Goal: Task Accomplishment & Management: Complete application form

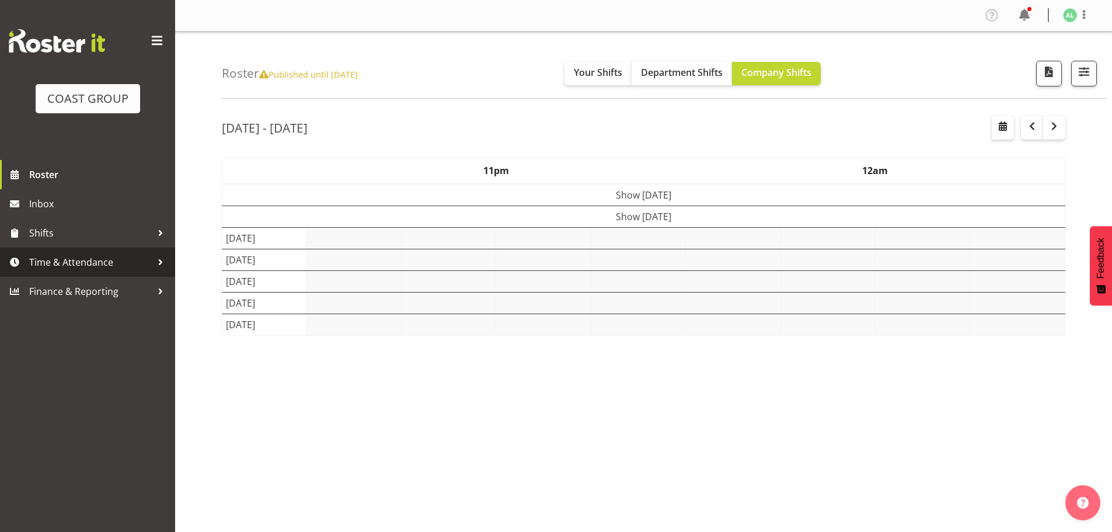
click at [79, 265] on span "Time & Attendance" at bounding box center [90, 262] width 123 height 18
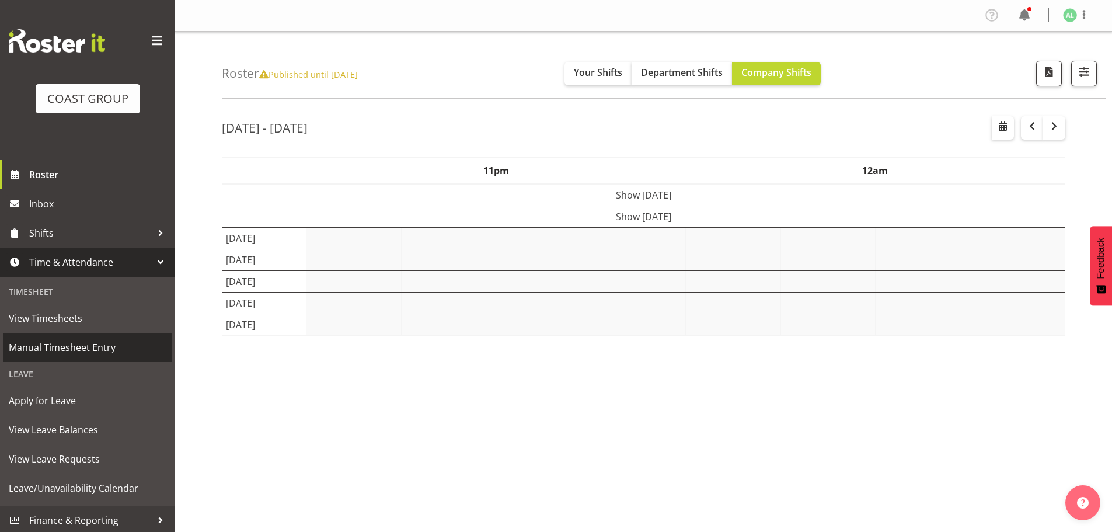
click at [72, 349] on span "Manual Timesheet Entry" at bounding box center [88, 348] width 158 height 18
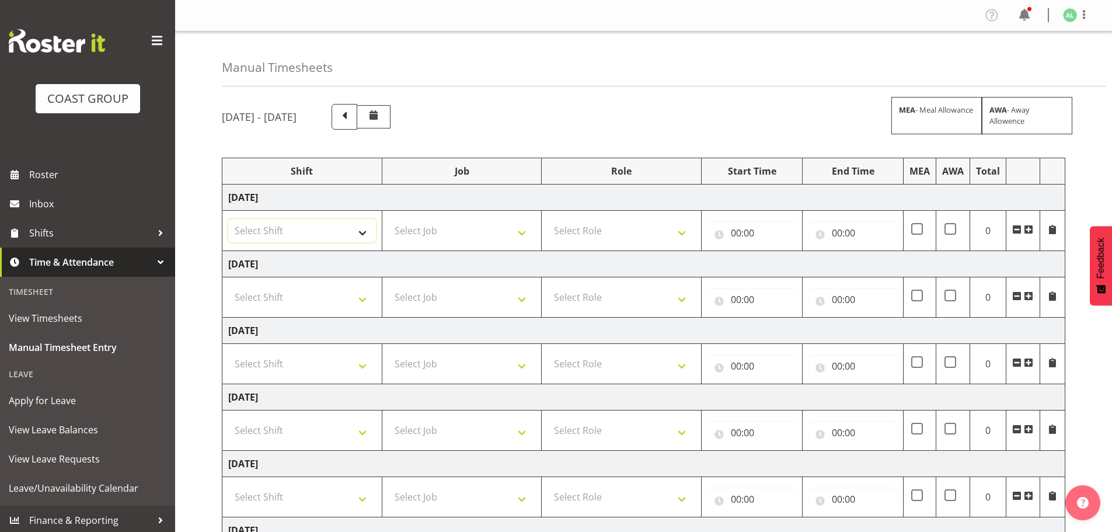
click at [301, 226] on select "Select Shift EHS AKL SALES" at bounding box center [302, 230] width 148 height 23
select select "1327"
click at [228, 219] on select "Select Shift EHS AKL SALES" at bounding box center [302, 230] width 148 height 23
click at [437, 230] on select "Select Job 1 Carlton Events 1 [PERSON_NAME][GEOGRAPHIC_DATA] 1 [PERSON_NAME][GE…" at bounding box center [462, 230] width 148 height 23
select select "9881"
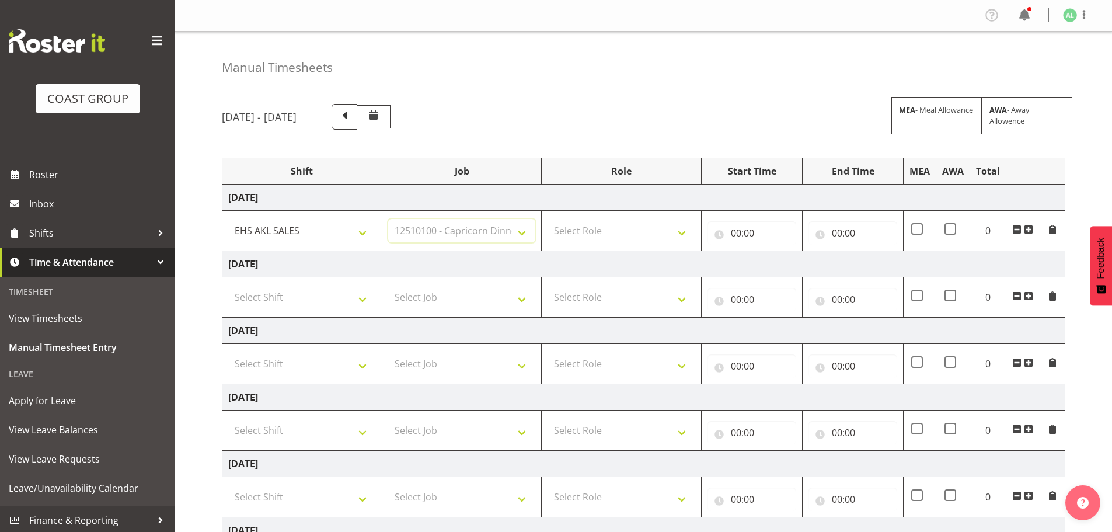
click at [388, 219] on select "Select Job 1 Carlton Events 1 [PERSON_NAME][GEOGRAPHIC_DATA] 1 [PERSON_NAME][GE…" at bounding box center [462, 230] width 148 height 23
click at [1028, 226] on span at bounding box center [1028, 229] width 9 height 9
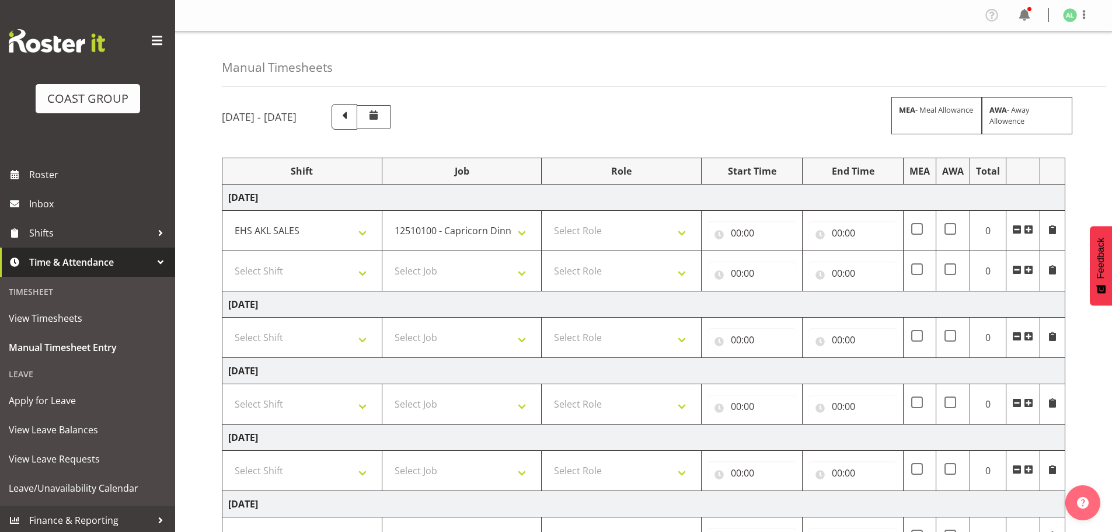
click at [1028, 225] on span at bounding box center [1028, 229] width 9 height 9
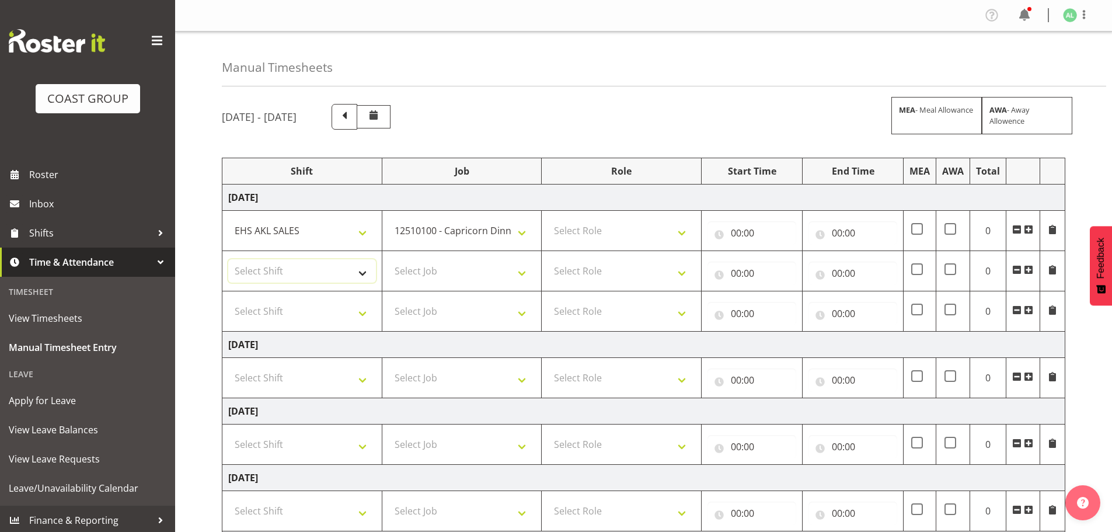
click at [302, 269] on select "Select Shift EHS AKL SALES" at bounding box center [302, 270] width 148 height 23
select select "1327"
click at [228, 259] on select "Select Shift EHS AKL SALES" at bounding box center [302, 270] width 148 height 23
click at [263, 310] on select "Select Shift EHS AKL SALES" at bounding box center [302, 310] width 148 height 23
select select "1327"
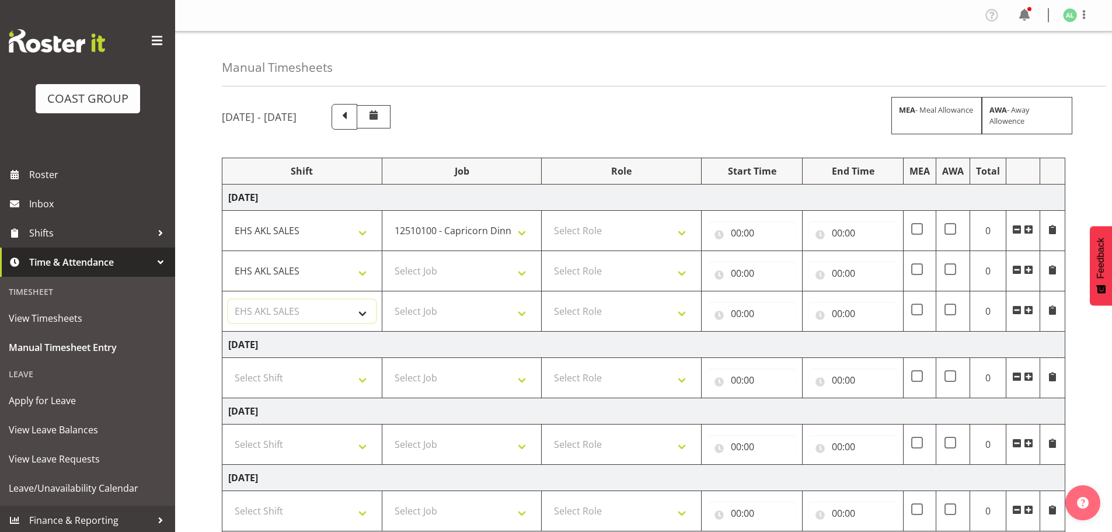
click at [228, 299] on select "Select Shift EHS AKL SALES" at bounding box center [302, 310] width 148 height 23
click at [412, 277] on select "Select Job 1 Carlton Events 1 [PERSON_NAME][GEOGRAPHIC_DATA] 1 [PERSON_NAME][GE…" at bounding box center [462, 270] width 148 height 23
select select "10649"
click at [388, 259] on select "Select Job 1 Carlton Events 1 [PERSON_NAME][GEOGRAPHIC_DATA] 1 [PERSON_NAME][GE…" at bounding box center [462, 270] width 148 height 23
click at [439, 313] on select "Select Job 1 Carlton Events 1 [PERSON_NAME][GEOGRAPHIC_DATA] 1 [PERSON_NAME][GE…" at bounding box center [462, 310] width 148 height 23
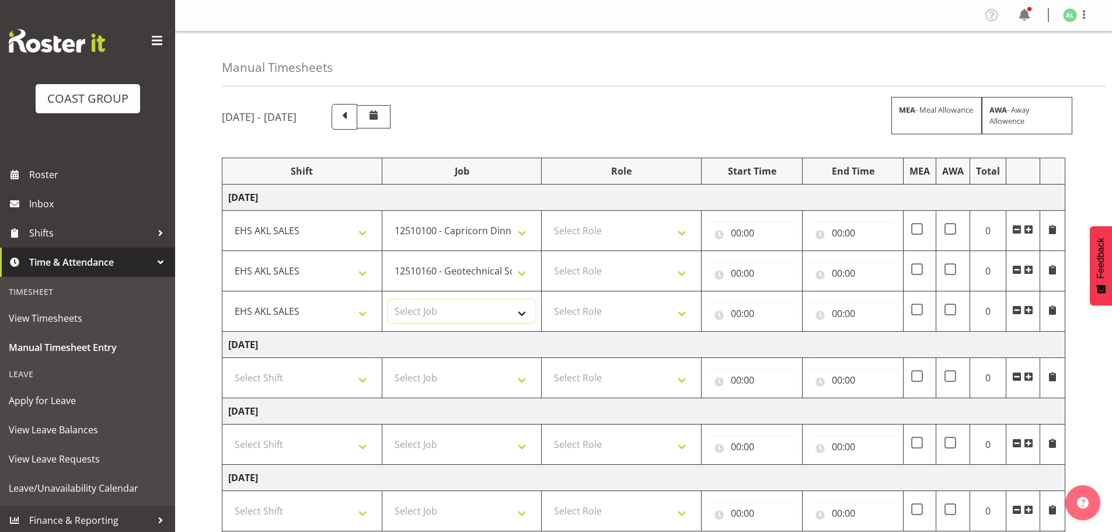
select select "8654"
click at [388, 299] on select "Select Job 1 Carlton Events 1 [PERSON_NAME][GEOGRAPHIC_DATA] 1 [PERSON_NAME][GE…" at bounding box center [462, 310] width 148 height 23
click at [1029, 310] on span at bounding box center [1028, 309] width 9 height 9
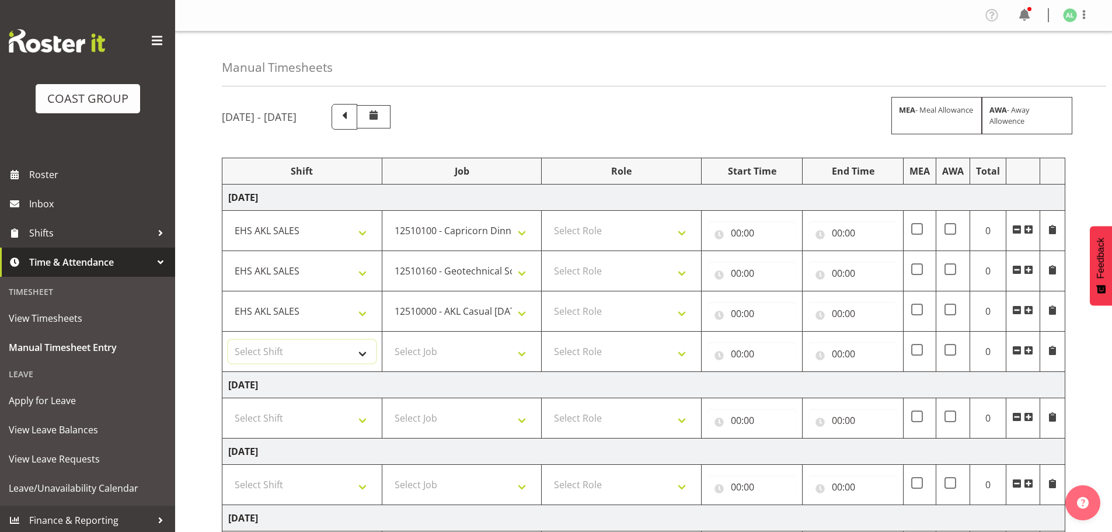
click at [274, 350] on select "Select Shift EHS AKL SALES" at bounding box center [302, 351] width 148 height 23
select select "1327"
click at [228, 340] on select "Select Shift EHS AKL SALES" at bounding box center [302, 351] width 148 height 23
click at [426, 354] on select "Select Job 1 Carlton Events 1 [PERSON_NAME][GEOGRAPHIC_DATA] 1 [PERSON_NAME][GE…" at bounding box center [462, 351] width 148 height 23
select select "10309"
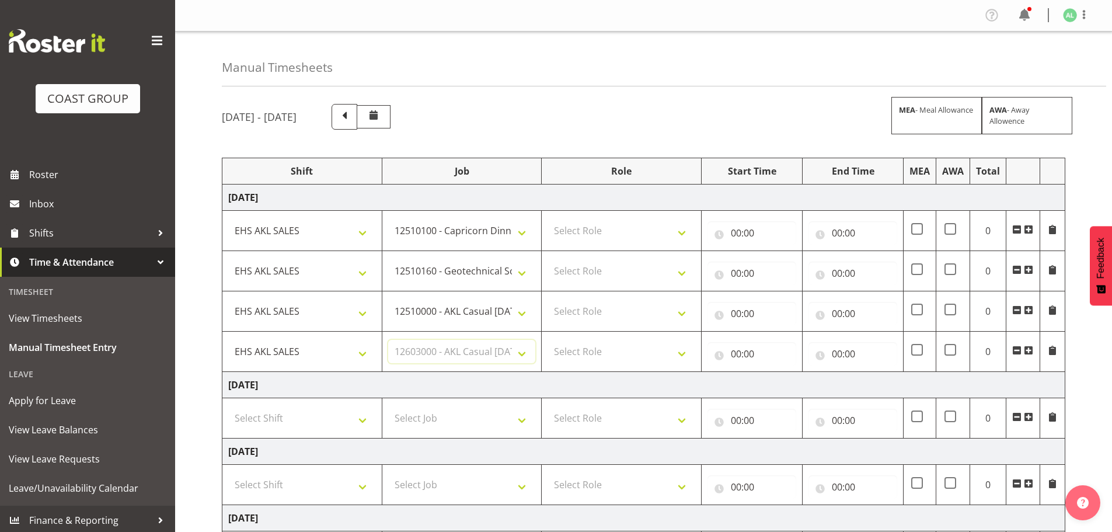
click at [388, 340] on select "Select Job 1 Carlton Events 1 [PERSON_NAME][GEOGRAPHIC_DATA] 1 [PERSON_NAME][GE…" at bounding box center [462, 351] width 148 height 23
click at [610, 229] on select "Select Role ACCOUNT MANAGER Account Manager" at bounding box center [621, 230] width 148 height 23
select select "197"
click at [547, 219] on select "Select Role ACCOUNT MANAGER Account Manager" at bounding box center [621, 230] width 148 height 23
click at [591, 272] on select "Select Role ACCOUNT MANAGER Account Manager" at bounding box center [621, 270] width 148 height 23
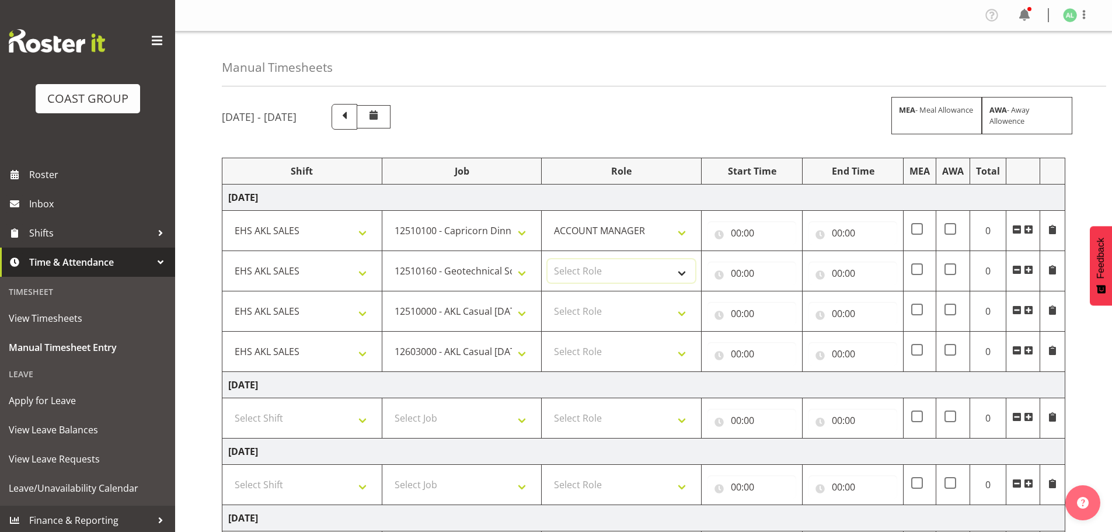
select select "197"
click at [547, 259] on select "Select Role ACCOUNT MANAGER Account Manager" at bounding box center [621, 270] width 148 height 23
click at [599, 306] on select "Select Role ACCOUNT MANAGER Account Manager" at bounding box center [621, 310] width 148 height 23
select select "197"
click at [547, 299] on select "Select Role ACCOUNT MANAGER Account Manager" at bounding box center [621, 310] width 148 height 23
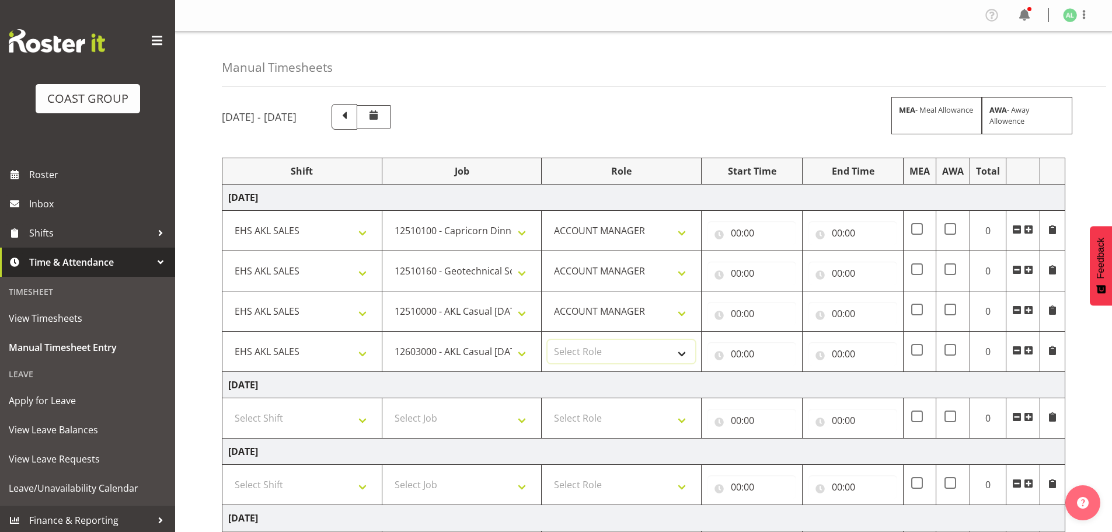
click at [582, 351] on select "Select Role ACCOUNT MANAGER Account Manager" at bounding box center [621, 351] width 148 height 23
select select "197"
click at [547, 340] on select "Select Role ACCOUNT MANAGER Account Manager" at bounding box center [621, 351] width 148 height 23
click at [755, 236] on input "00:00" at bounding box center [751, 232] width 89 height 23
click at [782, 262] on select "00 01 02 03 04 05 06 07 08 09 10 11 12 13 14 15 16 17 18 19 20 21 22 23" at bounding box center [787, 263] width 26 height 23
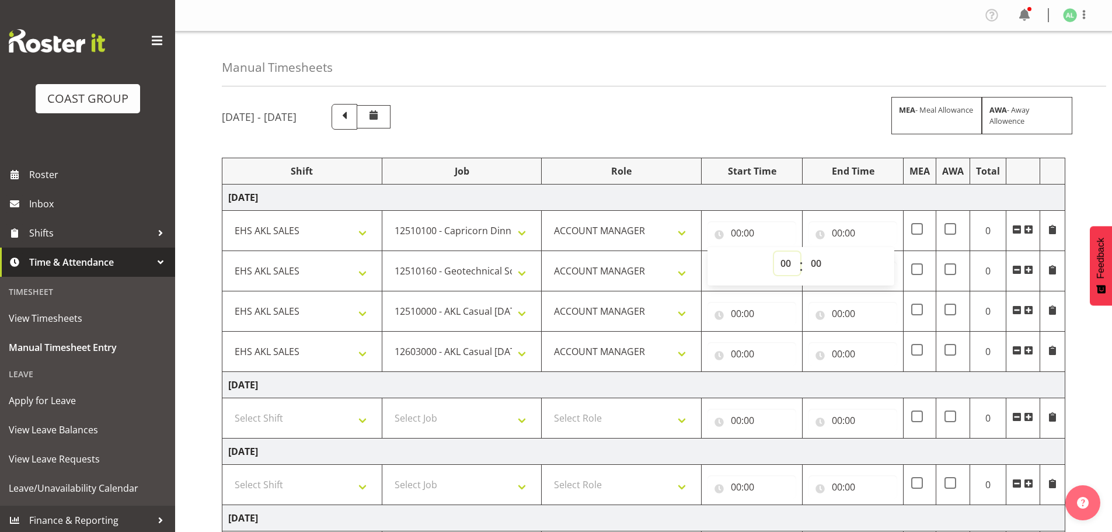
select select "7"
click at [774, 252] on select "00 01 02 03 04 05 06 07 08 09 10 11 12 13 14 15 16 17 18 19 20 21 22 23" at bounding box center [787, 263] width 26 height 23
type input "07:00"
click at [814, 269] on select "00 01 02 03 04 05 06 07 08 09 10 11 12 13 14 15 16 17 18 19 20 21 22 23 24 25 2…" at bounding box center [817, 263] width 26 height 23
select select "30"
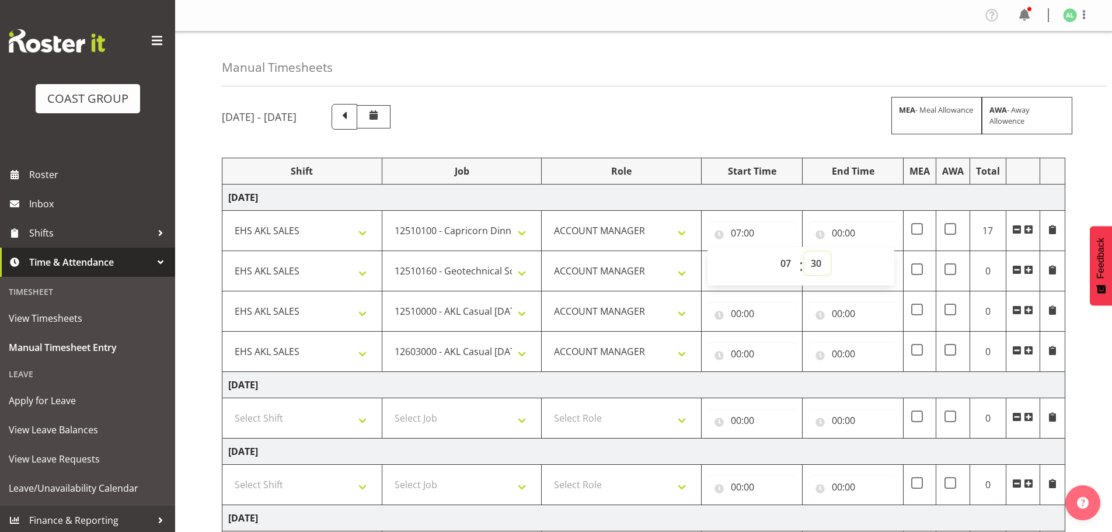
click at [804, 252] on select "00 01 02 03 04 05 06 07 08 09 10 11 12 13 14 15 16 17 18 19 20 21 22 23 24 25 2…" at bounding box center [817, 263] width 26 height 23
type input "07:30"
click at [846, 234] on input "00:00" at bounding box center [852, 232] width 89 height 23
click at [881, 263] on select "00 01 02 03 04 05 06 07 08 09 10 11 12 13 14 15 16 17 18 19 20 21 22 23" at bounding box center [888, 263] width 26 height 23
select select "9"
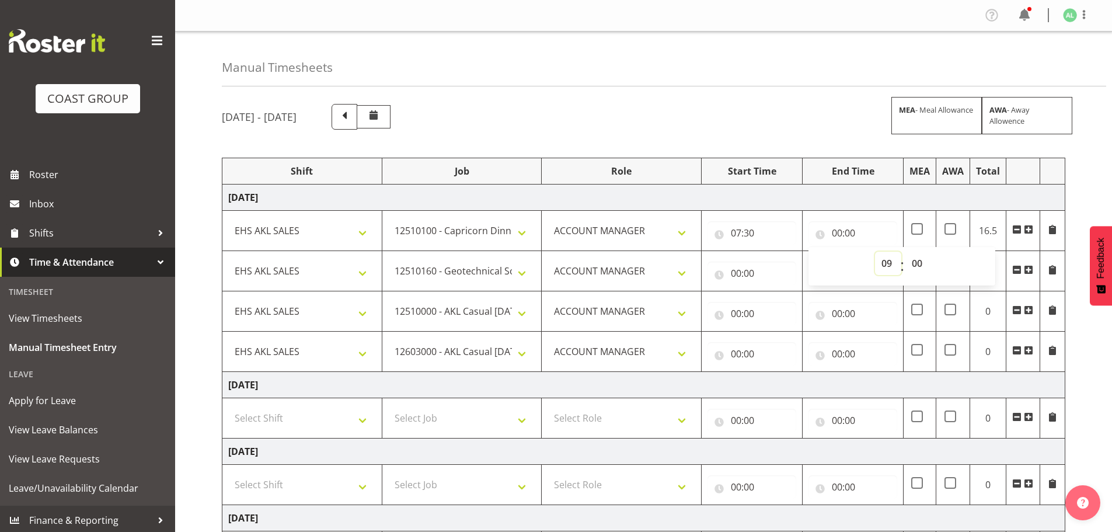
click at [875, 252] on select "00 01 02 03 04 05 06 07 08 09 10 11 12 13 14 15 16 17 18 19 20 21 22 23" at bounding box center [888, 263] width 26 height 23
type input "09:00"
click at [1026, 228] on span at bounding box center [1028, 229] width 9 height 9
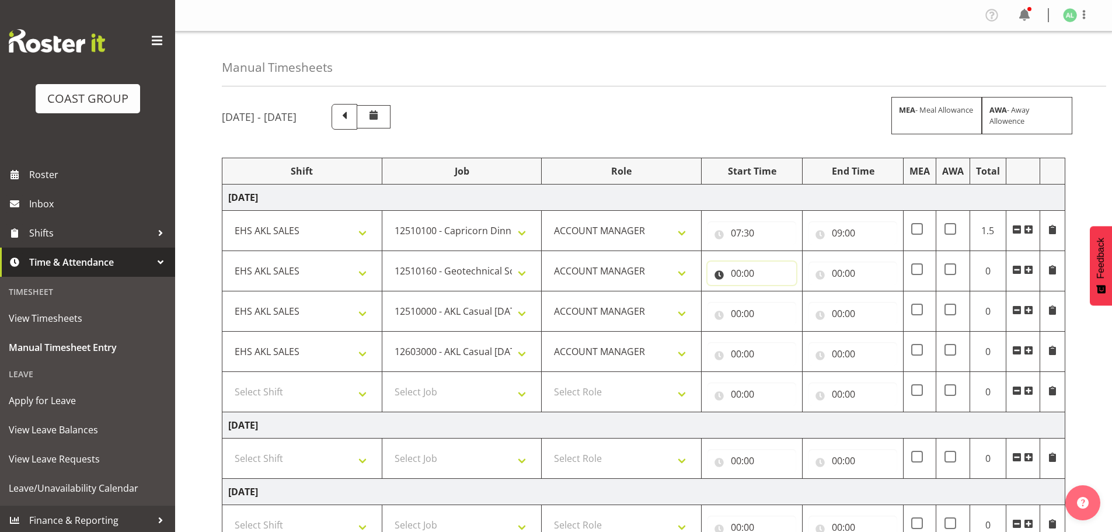
click at [748, 274] on input "00:00" at bounding box center [751, 272] width 89 height 23
click at [783, 299] on select "00 01 02 03 04 05 06 07 08 09 10 11 12 13 14 15 16 17 18 19 20 21 22 23" at bounding box center [787, 303] width 26 height 23
select select "9"
click at [774, 292] on select "00 01 02 03 04 05 06 07 08 09 10 11 12 13 14 15 16 17 18 19 20 21 22 23" at bounding box center [787, 303] width 26 height 23
type input "09:00"
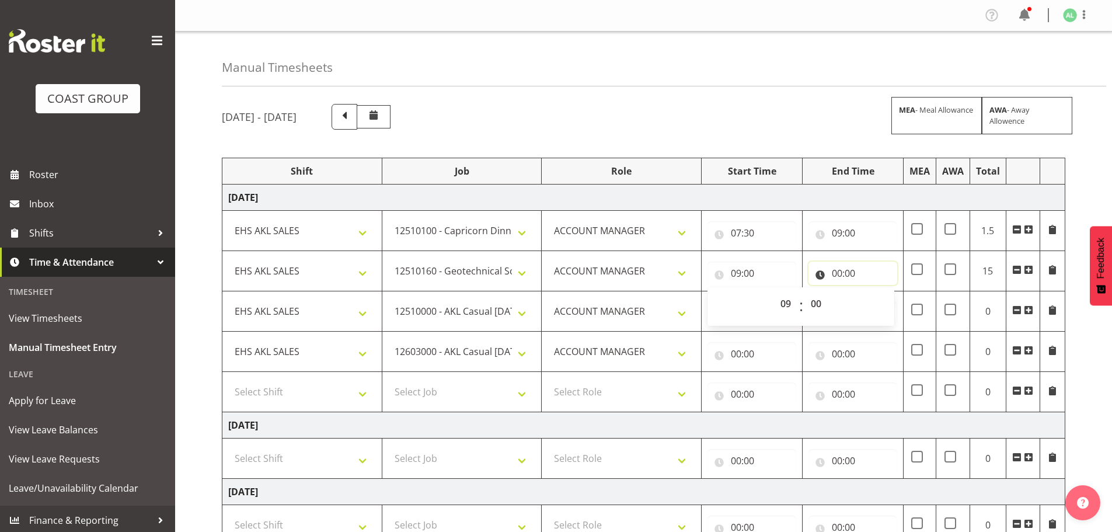
click at [842, 273] on input "00:00" at bounding box center [852, 272] width 89 height 23
click at [878, 303] on select "00 01 02 03 04 05 06 07 08 09 10 11 12 13 14 15 16 17 18 19 20 21 22 23" at bounding box center [888, 303] width 26 height 23
select select "12"
click at [875, 292] on select "00 01 02 03 04 05 06 07 08 09 10 11 12 13 14 15 16 17 18 19 20 21 22 23" at bounding box center [888, 303] width 26 height 23
type input "12:00"
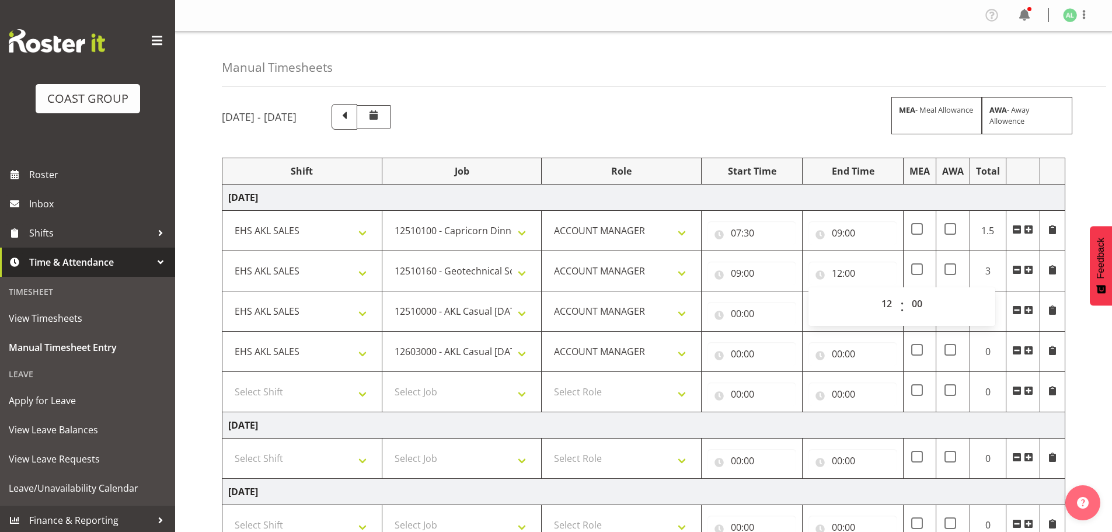
click at [1027, 270] on span at bounding box center [1028, 269] width 9 height 9
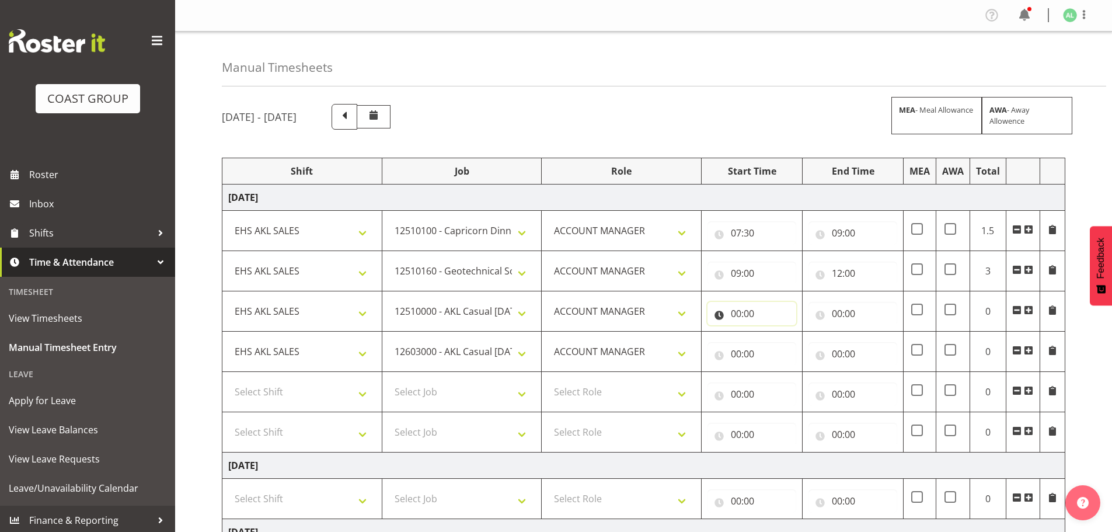
click at [734, 314] on input "00:00" at bounding box center [751, 313] width 89 height 23
click at [774, 336] on select "00 01 02 03 04 05 06 07 08 09 10 11 12 13 14 15 16 17 18 19 20 21 22 23" at bounding box center [787, 343] width 26 height 23
select select "12"
click at [774, 332] on select "00 01 02 03 04 05 06 07 08 09 10 11 12 13 14 15 16 17 18 19 20 21 22 23" at bounding box center [787, 343] width 26 height 23
type input "12:00"
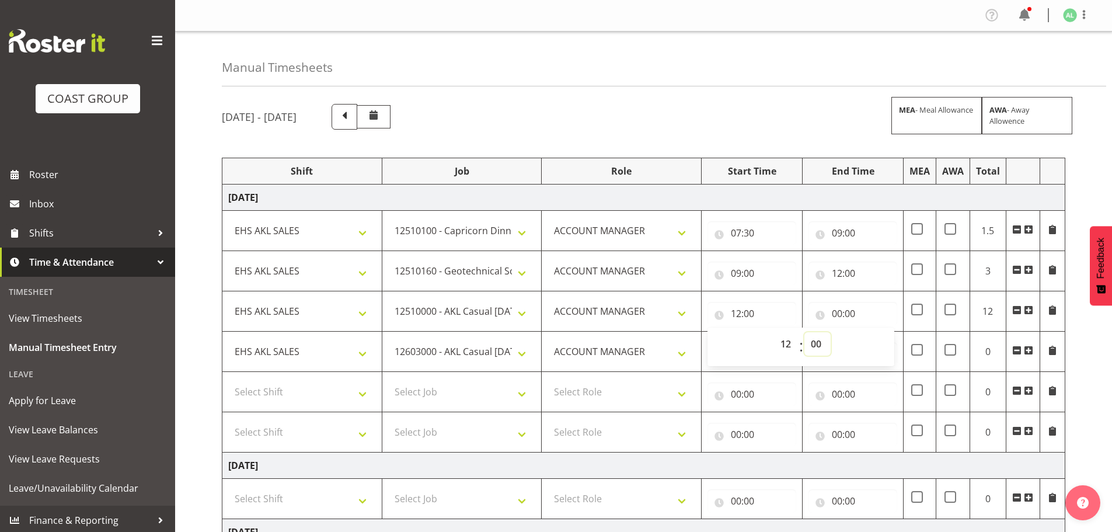
click at [821, 343] on select "00 01 02 03 04 05 06 07 08 09 10 11 12 13 14 15 16 17 18 19 20 21 22 23 24 25 2…" at bounding box center [817, 343] width 26 height 23
select select "30"
click at [804, 332] on select "00 01 02 03 04 05 06 07 08 09 10 11 12 13 14 15 16 17 18 19 20 21 22 23 24 25 2…" at bounding box center [817, 343] width 26 height 23
type input "12:30"
click at [833, 317] on input "00:00" at bounding box center [852, 313] width 89 height 23
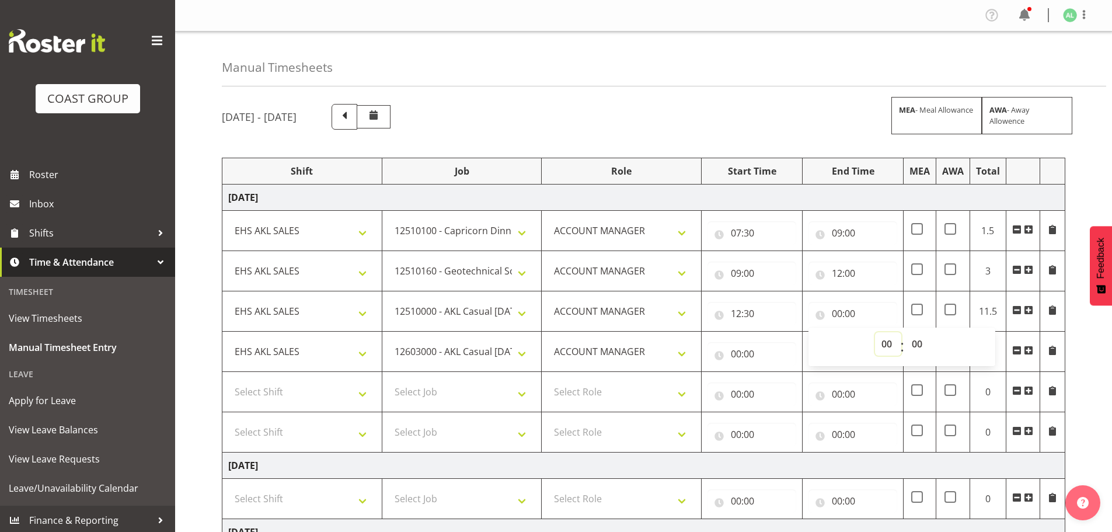
click at [888, 343] on select "00 01 02 03 04 05 06 07 08 09 10 11 12 13 14 15 16 17 18 19 20 21 22 23" at bounding box center [888, 343] width 26 height 23
select select "15"
click at [875, 332] on select "00 01 02 03 04 05 06 07 08 09 10 11 12 13 14 15 16 17 18 19 20 21 22 23" at bounding box center [888, 343] width 26 height 23
type input "15:00"
click at [885, 342] on select "00 01 02 03 04 05 06 07 08 09 10 11 12 13 14 15 16 17 18 19 20 21 22 23" at bounding box center [888, 343] width 26 height 23
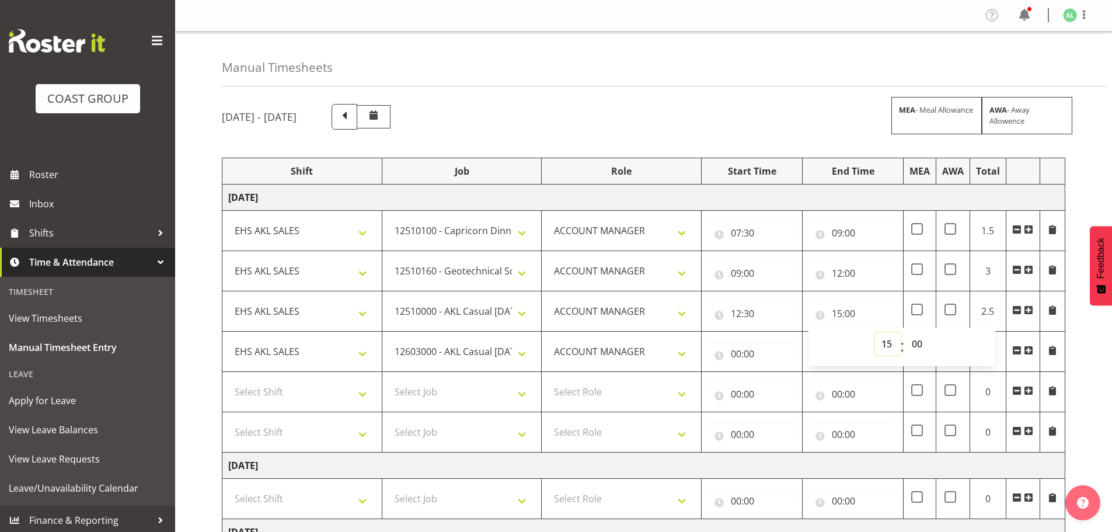
select select "14"
click at [875, 332] on select "00 01 02 03 04 05 06 07 08 09 10 11 12 13 14 15 16 17 18 19 20 21 22 23" at bounding box center [888, 343] width 26 height 23
type input "14:00"
click at [889, 342] on select "00 01 02 03 04 05 06 07 08 09 10 11 12 13 14 15 16 17 18 19 20 21 22 23" at bounding box center [888, 343] width 26 height 23
select select "13"
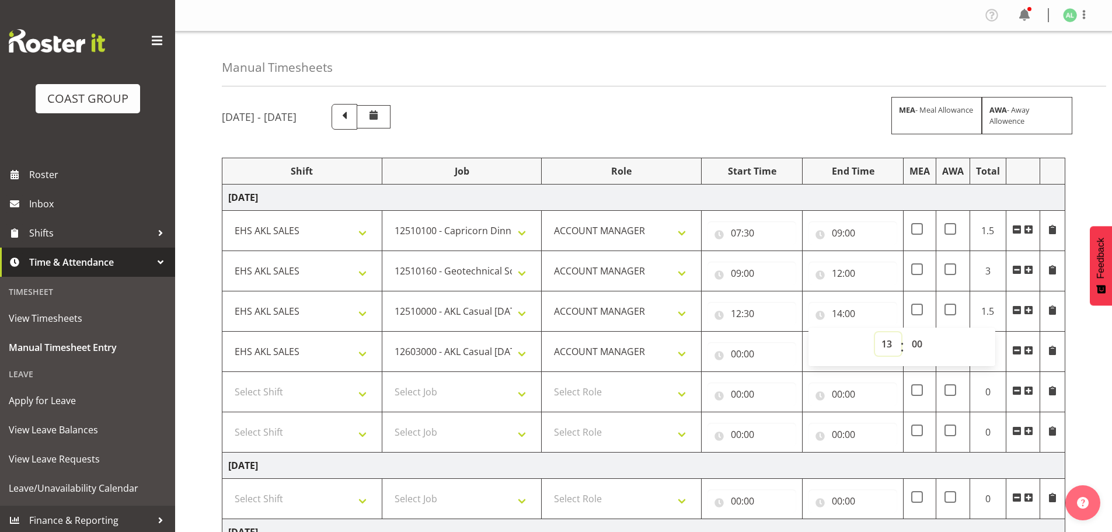
click at [875, 332] on select "00 01 02 03 04 05 06 07 08 09 10 11 12 13 14 15 16 17 18 19 20 21 22 23" at bounding box center [888, 343] width 26 height 23
type input "13:00"
click at [915, 339] on select "00 01 02 03 04 05 06 07 08 09 10 11 12 13 14 15 16 17 18 19 20 21 22 23 24 25 2…" at bounding box center [918, 343] width 26 height 23
select select "30"
click at [905, 332] on select "00 01 02 03 04 05 06 07 08 09 10 11 12 13 14 15 16 17 18 19 20 21 22 23 24 25 2…" at bounding box center [918, 343] width 26 height 23
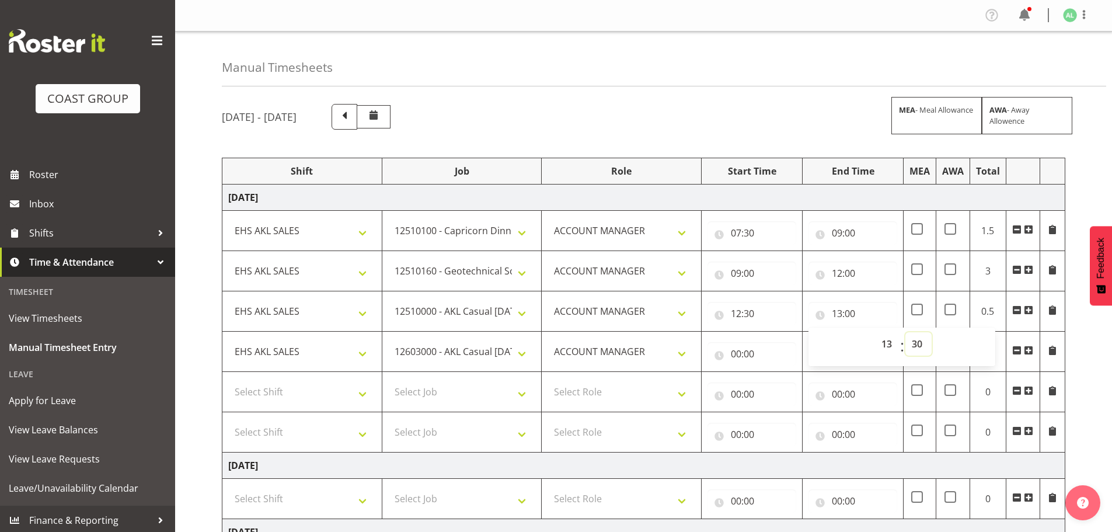
type input "13:30"
click at [1028, 307] on span at bounding box center [1028, 309] width 9 height 9
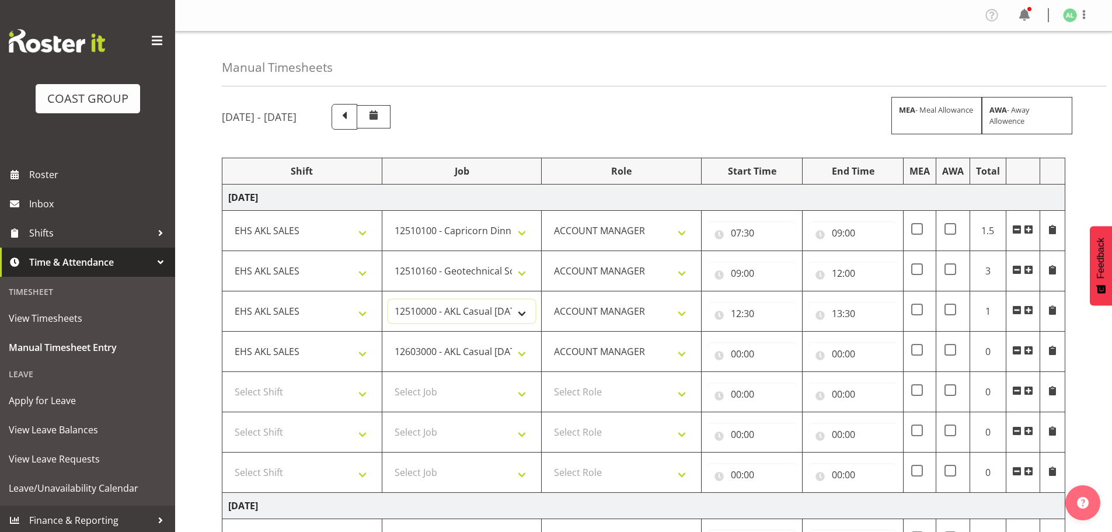
click at [520, 315] on select "1 Carlton Events 1 [PERSON_NAME] 1 [PERSON_NAME][GEOGRAPHIC_DATA] 1 EHS WAREHOU…" at bounding box center [462, 310] width 148 height 23
click at [388, 299] on select "1 Carlton Events 1 [PERSON_NAME] 1 [PERSON_NAME][GEOGRAPHIC_DATA] 1 EHS WAREHOU…" at bounding box center [462, 310] width 148 height 23
click at [735, 354] on input "00:00" at bounding box center [751, 353] width 89 height 23
click at [780, 383] on select "00 01 02 03 04 05 06 07 08 09 10 11 12 13 14 15 16 17 18 19 20 21 22 23" at bounding box center [787, 383] width 26 height 23
select select "13"
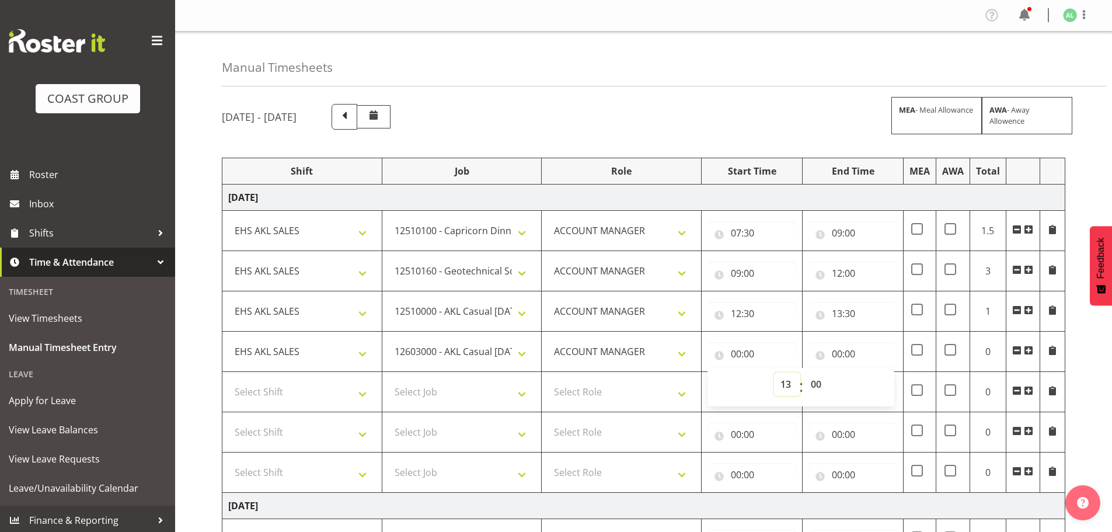
click at [774, 372] on select "00 01 02 03 04 05 06 07 08 09 10 11 12 13 14 15 16 17 18 19 20 21 22 23" at bounding box center [787, 383] width 26 height 23
type input "13:00"
click at [819, 382] on select "00 01 02 03 04 05 06 07 08 09 10 11 12 13 14 15 16 17 18 19 20 21 22 23 24 25 2…" at bounding box center [817, 383] width 26 height 23
select select "30"
click at [804, 372] on select "00 01 02 03 04 05 06 07 08 09 10 11 12 13 14 15 16 17 18 19 20 21 22 23 24 25 2…" at bounding box center [817, 383] width 26 height 23
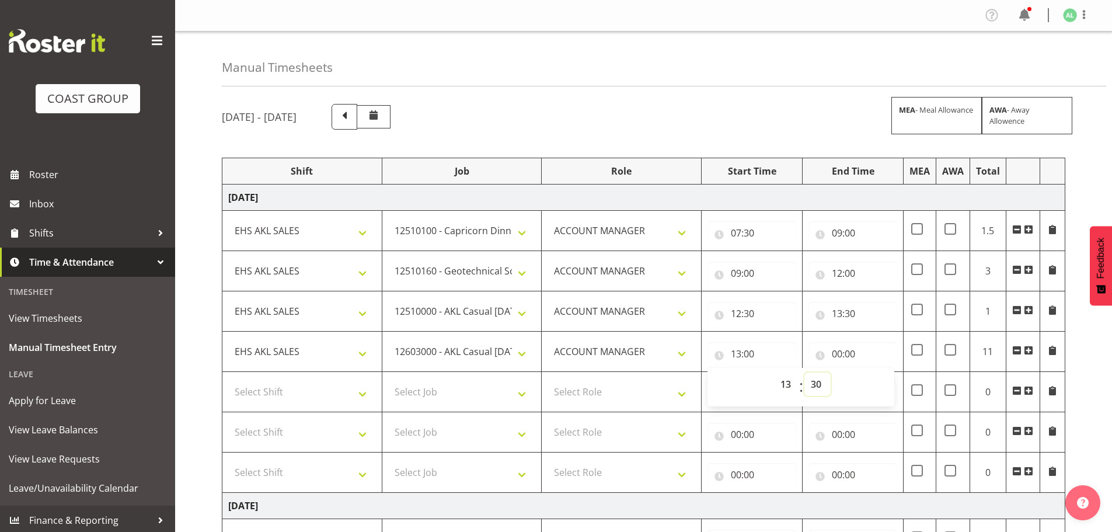
type input "13:30"
click at [838, 355] on input "00:00" at bounding box center [852, 353] width 89 height 23
click at [882, 382] on select "00 01 02 03 04 05 06 07 08 09 10 11 12 13 14 15 16 17 18 19 20 21 22 23" at bounding box center [888, 383] width 26 height 23
select select "15"
click at [875, 372] on select "00 01 02 03 04 05 06 07 08 09 10 11 12 13 14 15 16 17 18 19 20 21 22 23" at bounding box center [888, 383] width 26 height 23
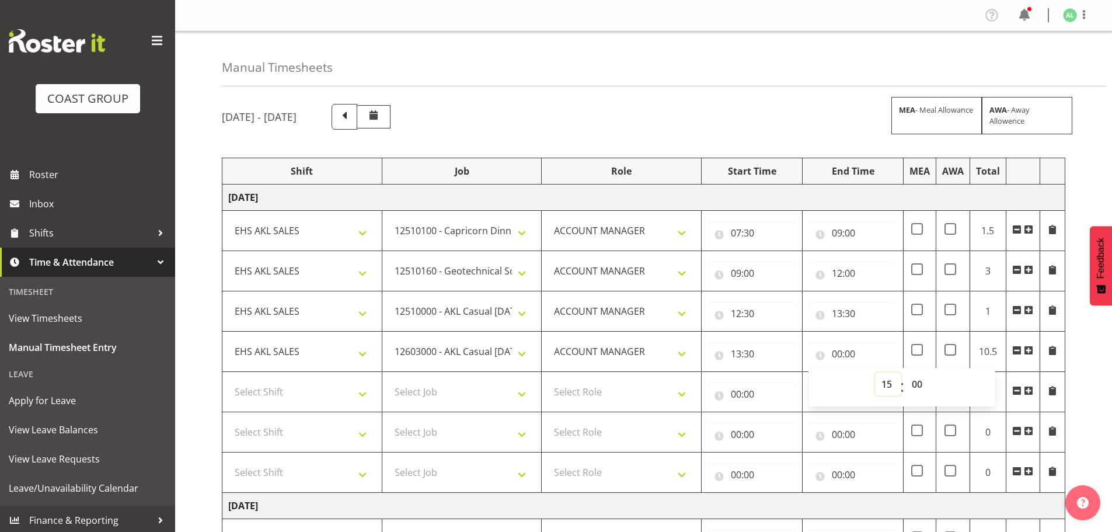
type input "15:00"
click at [1026, 348] on span at bounding box center [1028, 350] width 9 height 9
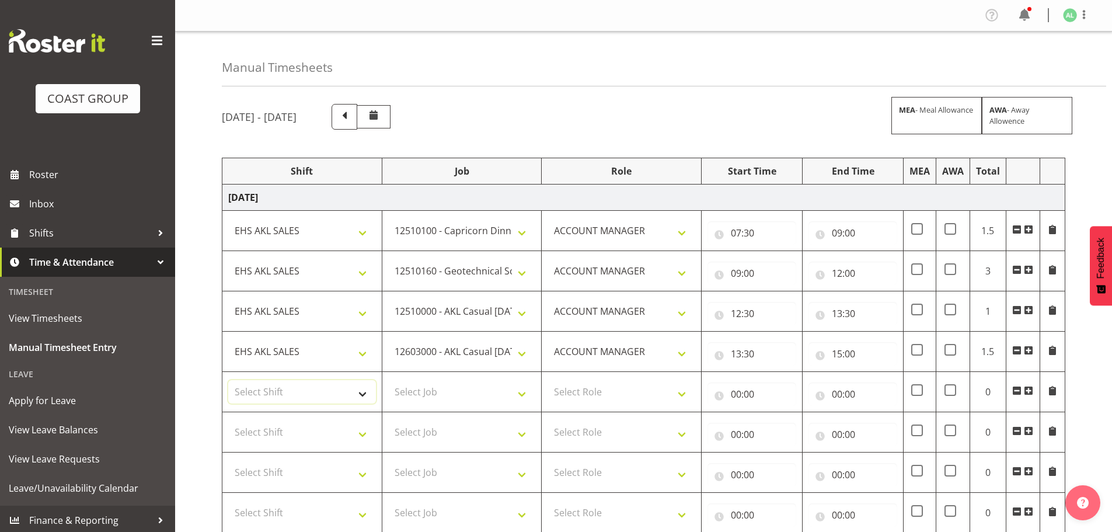
click at [275, 395] on select "Select Shift EHS AKL SALES" at bounding box center [302, 391] width 148 height 23
select select "1327"
click at [228, 380] on select "Select Shift EHS AKL SALES" at bounding box center [302, 391] width 148 height 23
click at [420, 400] on select "Select Job 1 Carlton Events 1 [PERSON_NAME][GEOGRAPHIC_DATA] 1 [PERSON_NAME][GE…" at bounding box center [462, 391] width 148 height 23
select select "10290"
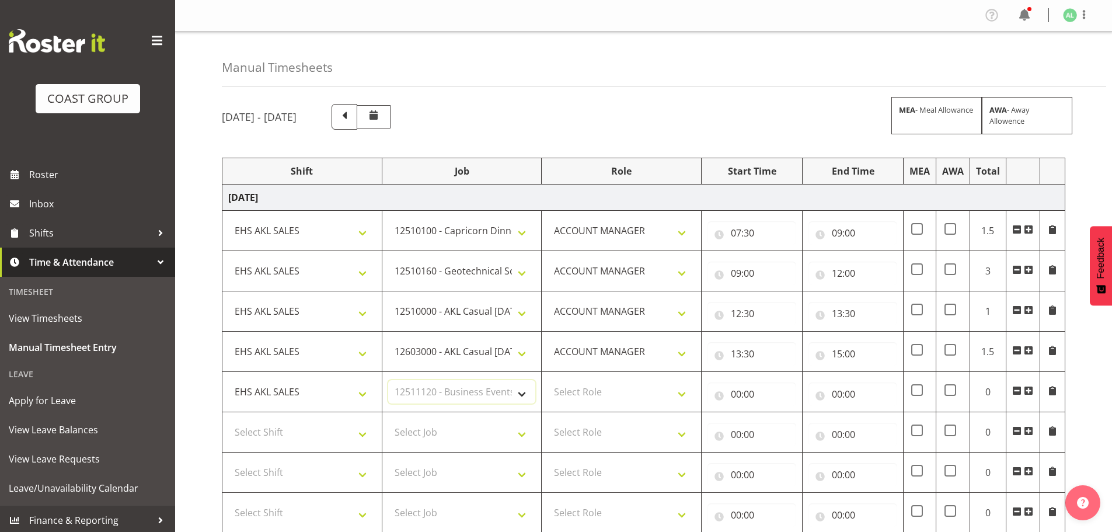
click at [388, 380] on select "Select Job 1 Carlton Events 1 [PERSON_NAME][GEOGRAPHIC_DATA] 1 [PERSON_NAME][GE…" at bounding box center [462, 391] width 148 height 23
click at [592, 388] on select "Select Role ACCOUNT MANAGER Account Manager" at bounding box center [621, 391] width 148 height 23
select select "197"
click at [547, 380] on select "Select Role ACCOUNT MANAGER Account Manager" at bounding box center [621, 391] width 148 height 23
click at [735, 389] on input "00:00" at bounding box center [751, 393] width 89 height 23
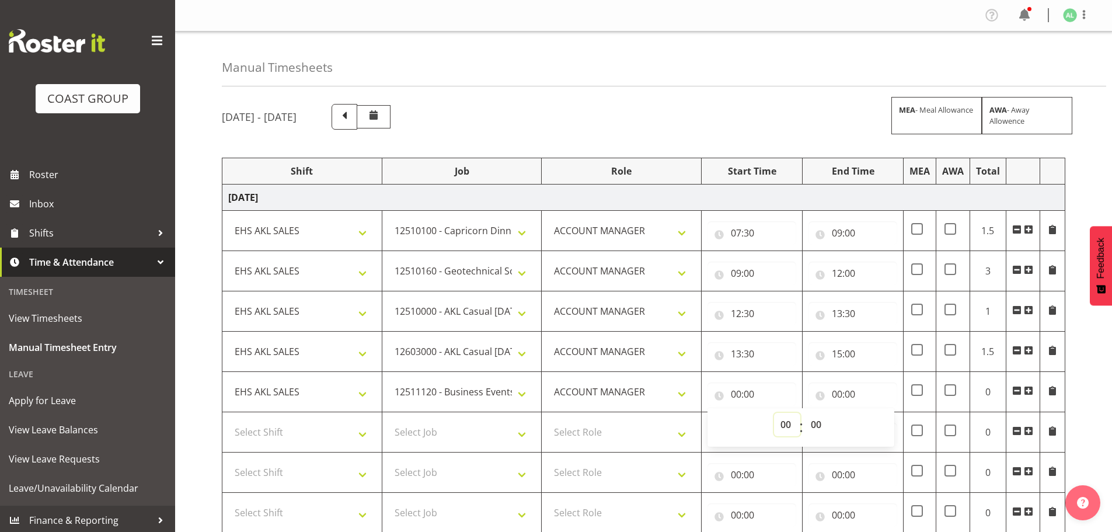
click at [780, 420] on select "00 01 02 03 04 05 06 07 08 09 10 11 12 13 14 15 16 17 18 19 20 21 22 23" at bounding box center [787, 424] width 26 height 23
select select "15"
click at [774, 413] on select "00 01 02 03 04 05 06 07 08 09 10 11 12 13 14 15 16 17 18 19 20 21 22 23" at bounding box center [787, 424] width 26 height 23
type input "15:00"
click at [836, 392] on input "00:00" at bounding box center [852, 393] width 89 height 23
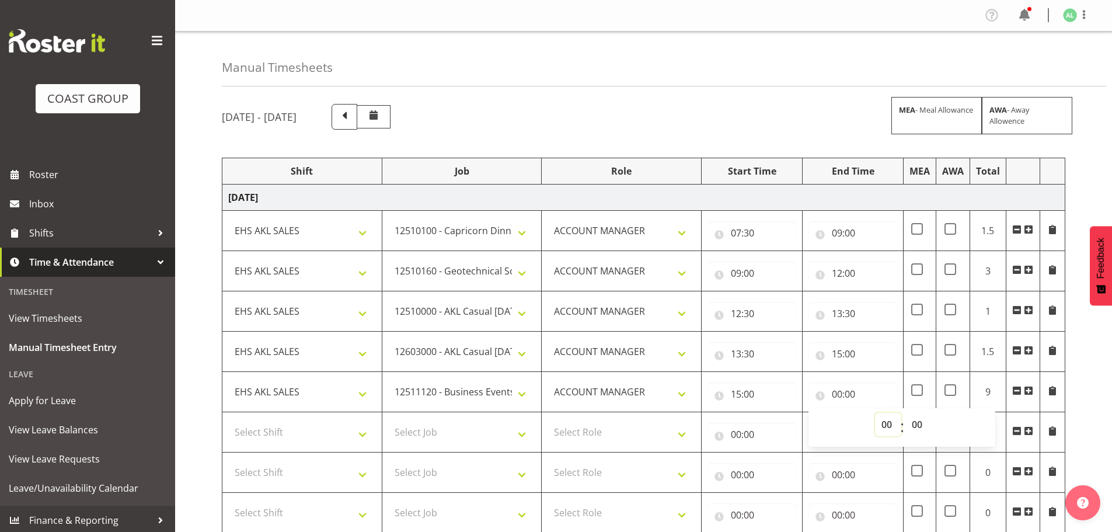
click at [885, 424] on select "00 01 02 03 04 05 06 07 08 09 10 11 12 13 14 15 16 17 18 19 20 21 22 23" at bounding box center [888, 424] width 26 height 23
select select "17"
click at [875, 413] on select "00 01 02 03 04 05 06 07 08 09 10 11 12 13 14 15 16 17 18 19 20 21 22 23" at bounding box center [888, 424] width 26 height 23
type input "17:00"
click at [914, 419] on select "00 01 02 03 04 05 06 07 08 09 10 11 12 13 14 15 16 17 18 19 20 21 22 23 24 25 2…" at bounding box center [918, 424] width 26 height 23
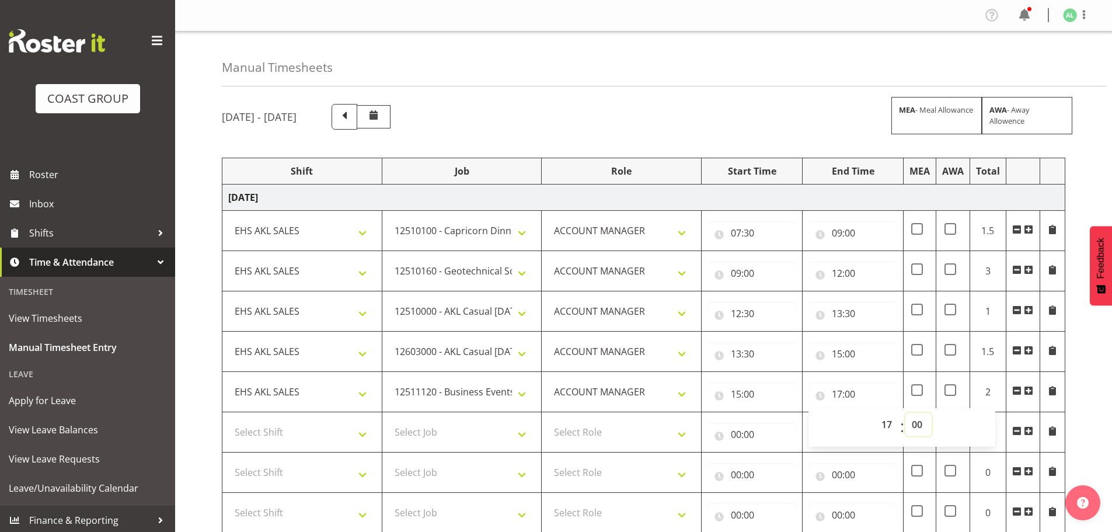
select select "30"
click at [905, 413] on select "00 01 02 03 04 05 06 07 08 09 10 11 12 13 14 15 16 17 18 19 20 21 22 23 24 25 2…" at bounding box center [918, 424] width 26 height 23
type input "17:30"
click at [713, 415] on td "00:00 00 01 02 03 04 05 06 07 08 09 10 11 12 13 14 15 16 17 18 19 20 21 22 23 :…" at bounding box center [752, 432] width 101 height 40
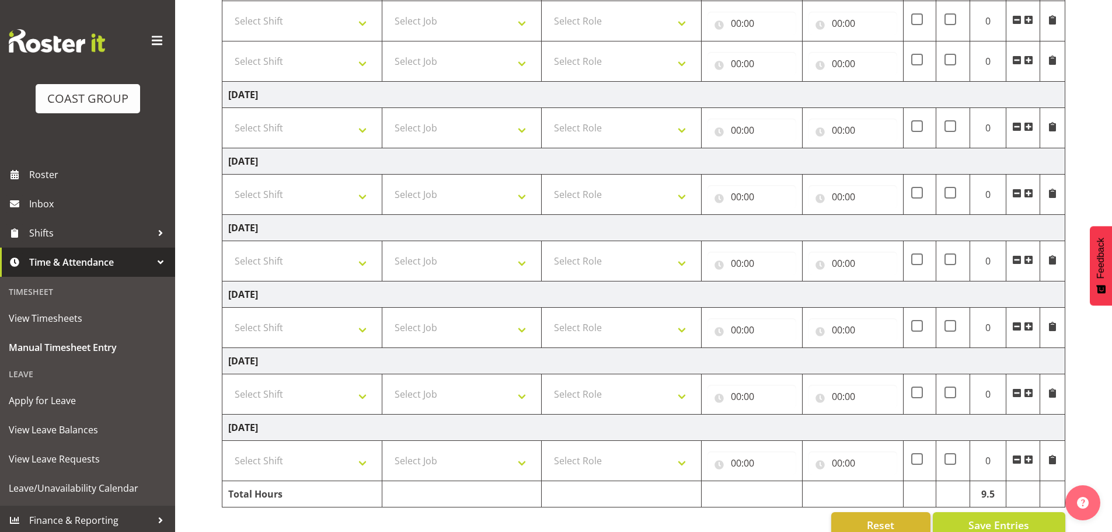
scroll to position [474, 0]
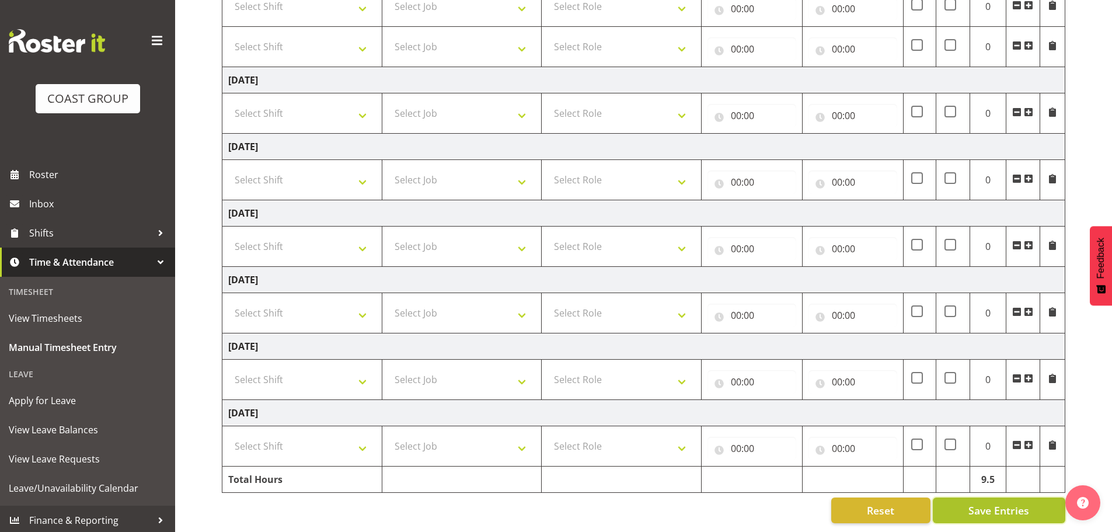
click at [977, 503] on span "Save Entries" at bounding box center [998, 510] width 61 height 15
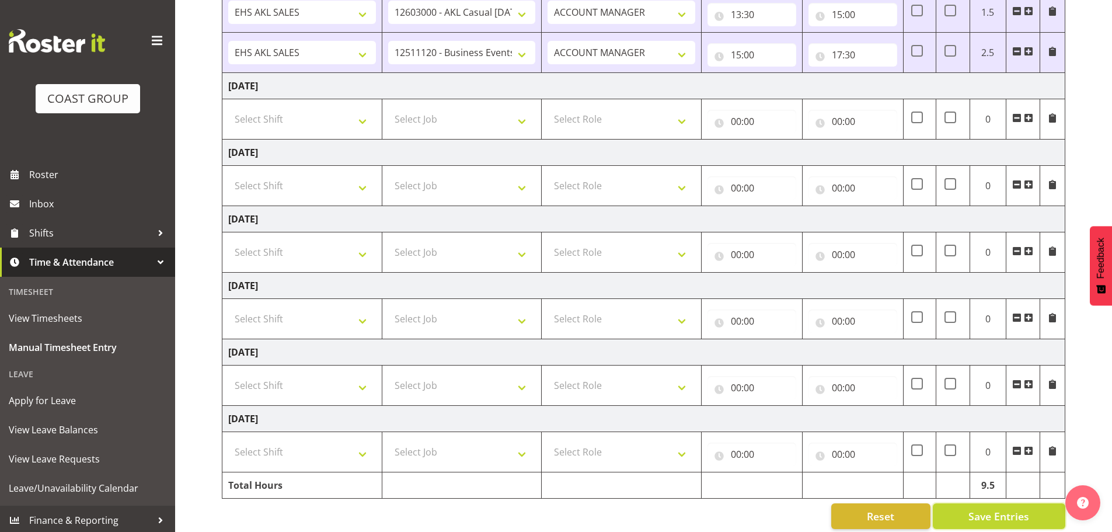
scroll to position [354, 0]
